Goal: Task Accomplishment & Management: Manage account settings

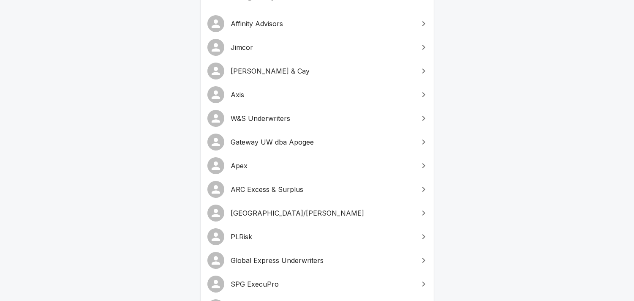
scroll to position [125, 0]
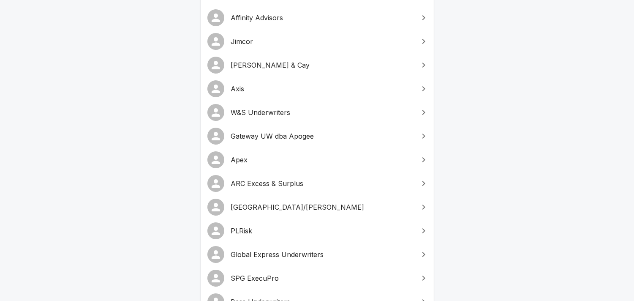
click at [294, 132] on span "Gateway UW dba Apogee" at bounding box center [322, 136] width 182 height 10
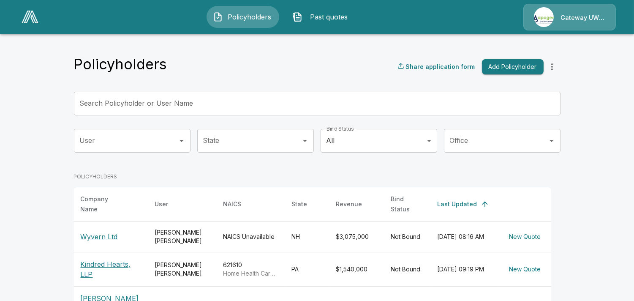
click at [570, 20] on p "Gateway UW dba Apogee" at bounding box center [582, 18] width 45 height 8
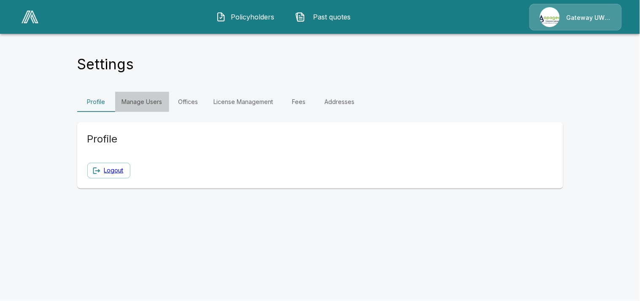
click at [154, 101] on link "Manage Users" at bounding box center [142, 102] width 54 height 20
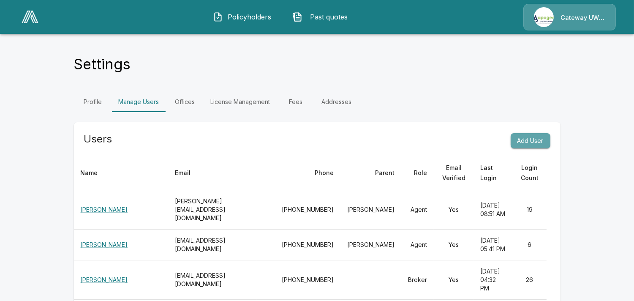
click at [532, 141] on button "Add User" at bounding box center [530, 141] width 40 height 16
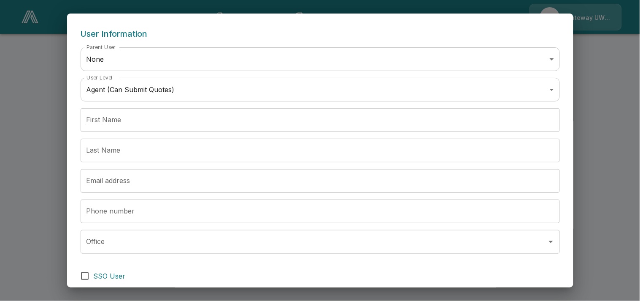
click at [613, 81] on div "User Information Parent User None **** User Level   * User Level Agent (Can Sub…" at bounding box center [320, 150] width 640 height 301
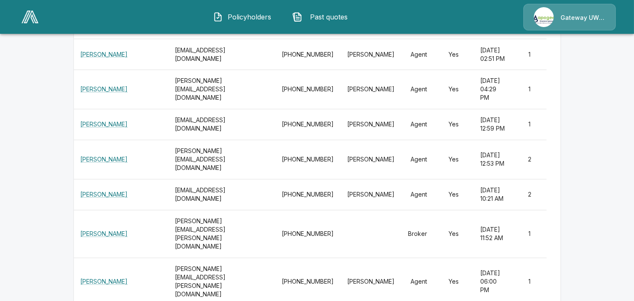
scroll to position [13629, 0]
